Goal: Task Accomplishment & Management: Use online tool/utility

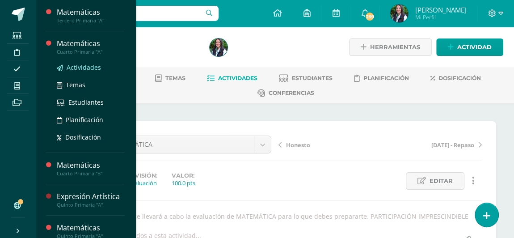
click at [85, 66] on span "Actividades" at bounding box center [84, 67] width 34 height 8
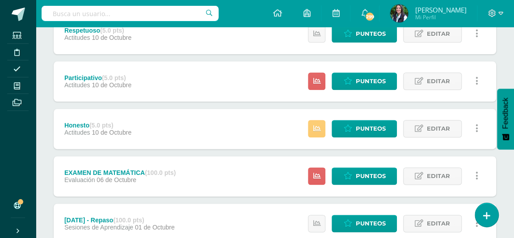
scroll to position [572, 0]
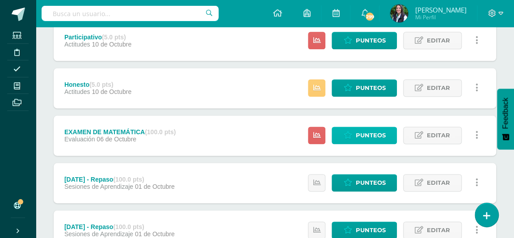
click at [347, 133] on icon at bounding box center [348, 136] width 8 height 8
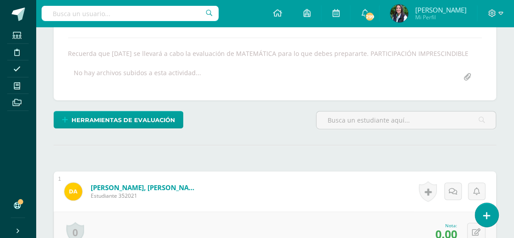
scroll to position [244, 0]
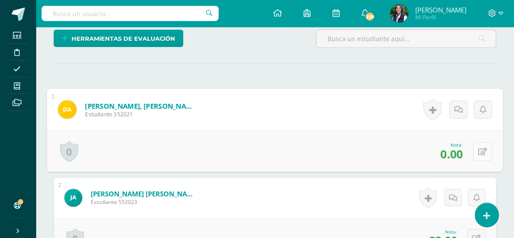
click at [479, 148] on icon at bounding box center [482, 152] width 9 height 8
type input "97"
click at [457, 150] on icon at bounding box center [459, 154] width 8 height 8
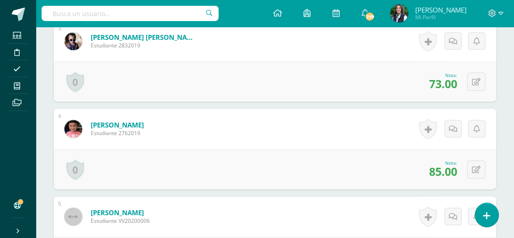
scroll to position [569, 0]
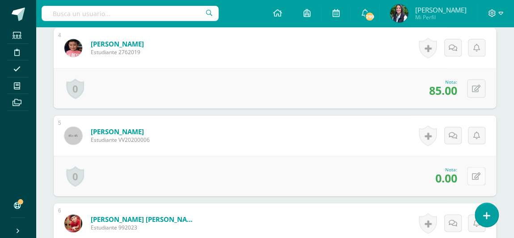
click at [477, 174] on button at bounding box center [476, 176] width 18 height 18
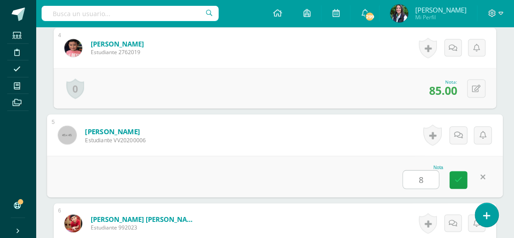
type input "80"
click at [460, 178] on icon at bounding box center [459, 180] width 8 height 8
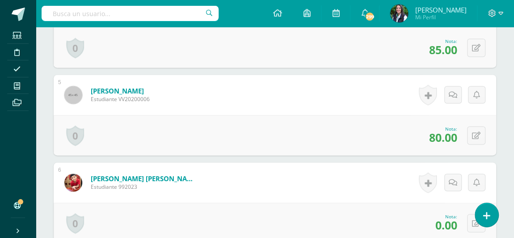
scroll to position [651, 0]
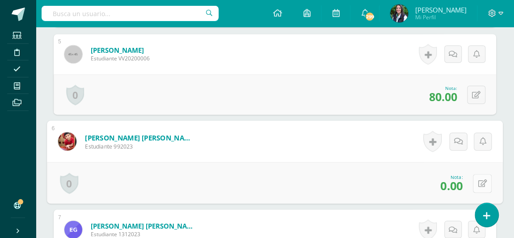
click at [478, 180] on icon at bounding box center [482, 183] width 9 height 8
type input "100"
click at [454, 182] on link at bounding box center [459, 186] width 18 height 18
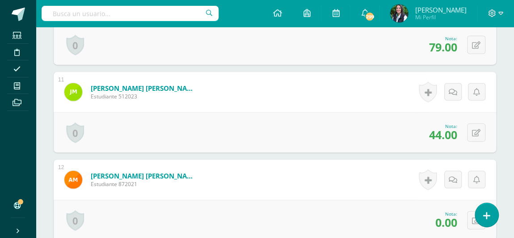
scroll to position [1220, 0]
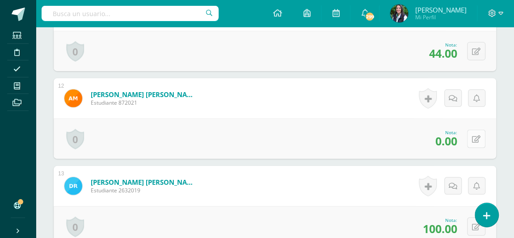
click at [474, 138] on button at bounding box center [476, 139] width 18 height 18
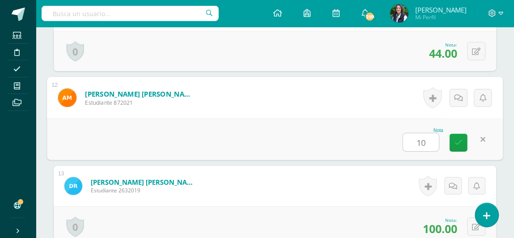
type input "100"
click at [455, 141] on icon at bounding box center [459, 143] width 8 height 8
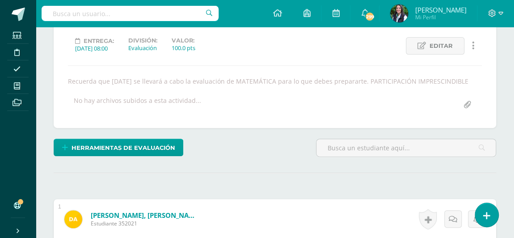
scroll to position [0, 0]
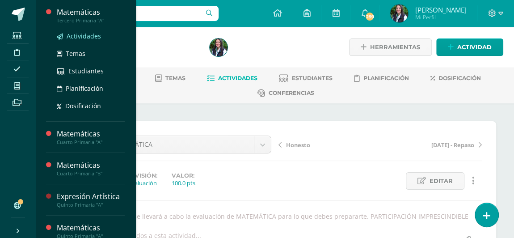
click at [82, 38] on span "Actividades" at bounding box center [84, 36] width 34 height 8
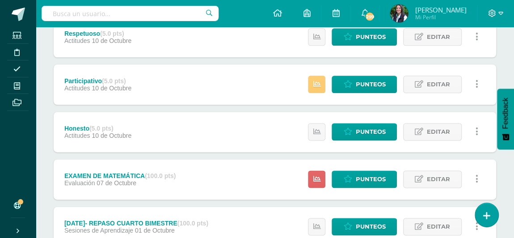
scroll to position [569, 0]
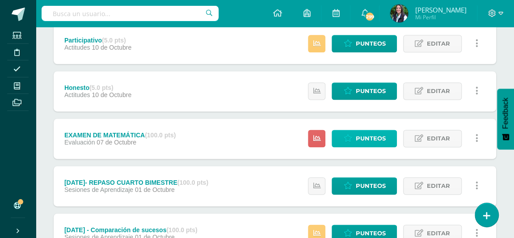
click at [366, 135] on span "Punteos" at bounding box center [371, 138] width 30 height 17
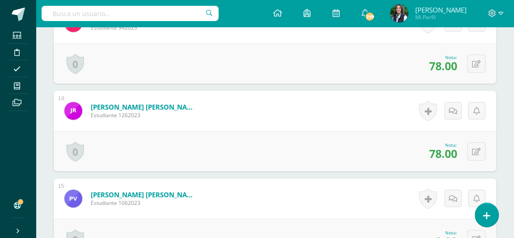
scroll to position [1464, 0]
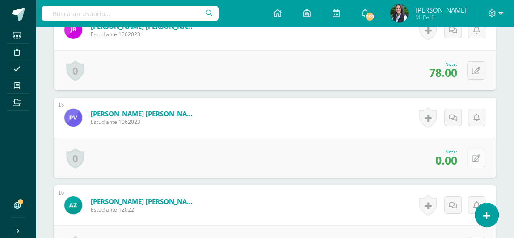
click at [477, 155] on button at bounding box center [476, 158] width 18 height 18
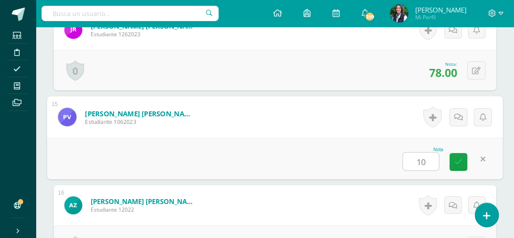
type input "100"
click at [458, 161] on icon at bounding box center [459, 162] width 8 height 8
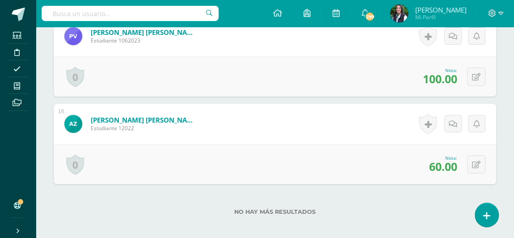
scroll to position [1586, 0]
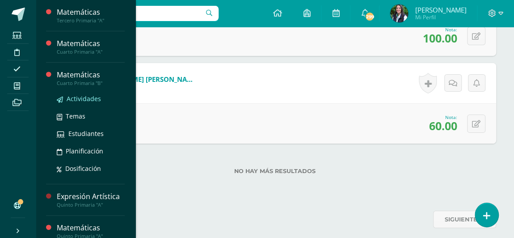
click at [86, 97] on span "Actividades" at bounding box center [84, 98] width 34 height 8
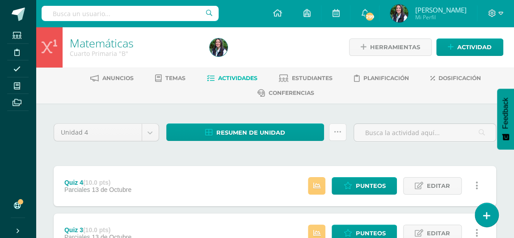
click at [336, 132] on icon at bounding box center [338, 132] width 8 height 8
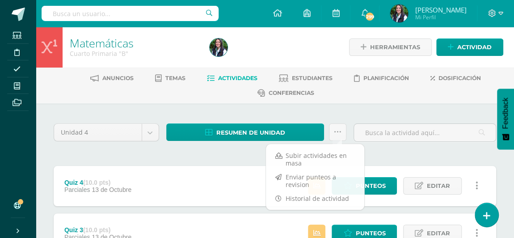
drag, startPoint x: 103, startPoint y: 157, endPoint x: 137, endPoint y: 151, distance: 34.6
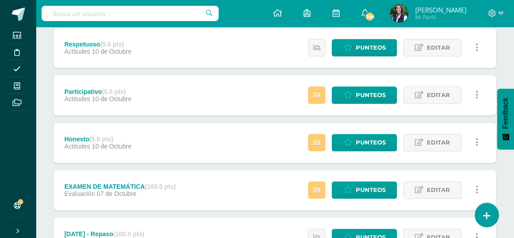
scroll to position [558, 0]
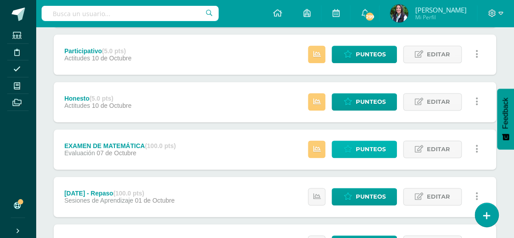
click at [369, 147] on span "Punteos" at bounding box center [371, 149] width 30 height 17
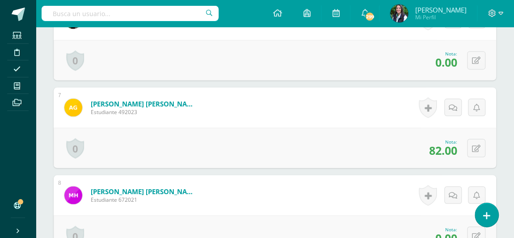
scroll to position [814, 0]
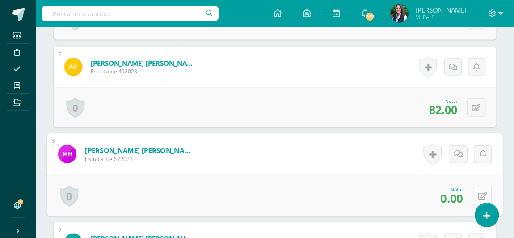
click at [474, 190] on button at bounding box center [482, 195] width 19 height 19
type input "100"
click at [459, 196] on icon at bounding box center [459, 199] width 8 height 8
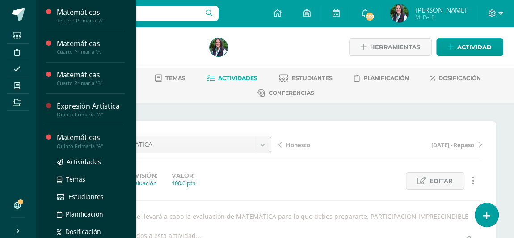
scroll to position [39, 0]
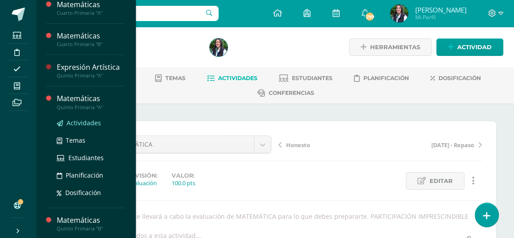
click at [82, 119] on span "Actividades" at bounding box center [84, 123] width 34 height 8
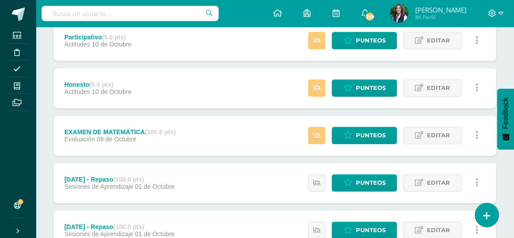
scroll to position [654, 0]
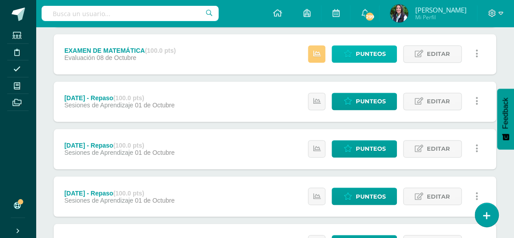
click at [365, 51] on span "Punteos" at bounding box center [371, 54] width 30 height 17
